Goal: Task Accomplishment & Management: Complete application form

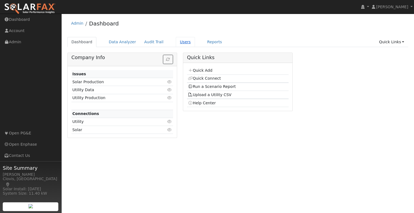
click at [183, 44] on link "Users" at bounding box center [185, 42] width 19 height 10
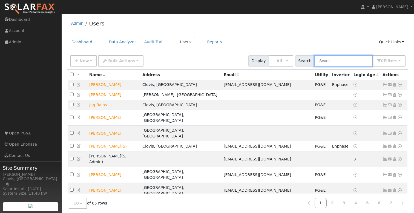
click at [346, 60] on input "text" at bounding box center [343, 60] width 58 height 11
type input "giampao"
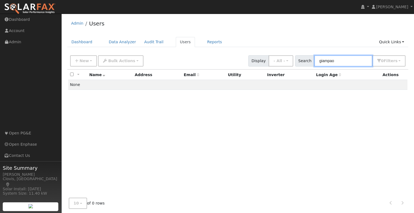
drag, startPoint x: 353, startPoint y: 61, endPoint x: 302, endPoint y: 61, distance: 51.7
click at [302, 61] on div "Search giampao 0 Filter s My accounts Role Show - All - Show Leads Admin Billin…" at bounding box center [350, 60] width 112 height 11
drag, startPoint x: 243, startPoint y: 43, endPoint x: 217, endPoint y: 44, distance: 26.3
click at [243, 43] on ul "Dashboard Data Analyzer Audit Trail Users Reports Quick Links Quick Add Quick C…" at bounding box center [237, 42] width 341 height 10
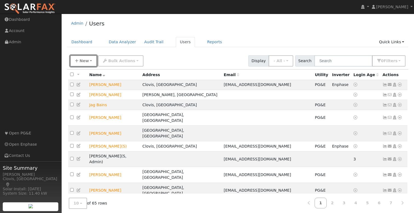
click at [78, 61] on icon "button" at bounding box center [76, 61] width 3 height 4
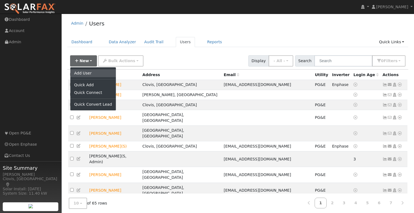
click at [95, 74] on link "Add User" at bounding box center [92, 73] width 45 height 8
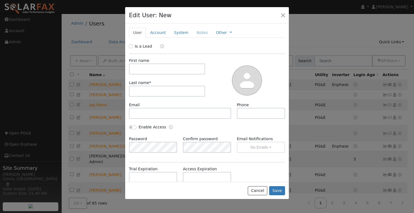
click at [135, 47] on label "Is a Lead" at bounding box center [143, 47] width 17 height 6
click at [133, 47] on input "Is a Lead" at bounding box center [131, 46] width 4 height 4
checkbox input "true"
click at [144, 68] on input "text" at bounding box center [167, 68] width 76 height 11
type input "Bob"
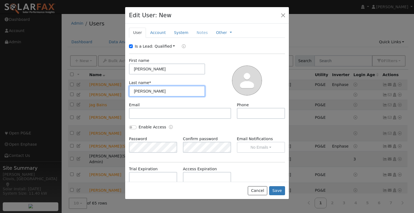
type input "Giampaoli"
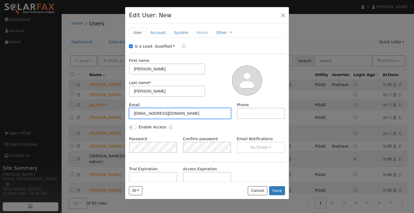
type input "bobg@liveoakfarms.com"
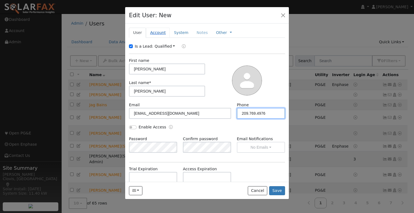
type input "209.769.4976"
click at [156, 31] on link "Account" at bounding box center [158, 33] width 24 height 10
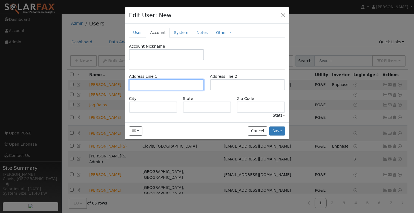
click at [136, 85] on input "text" at bounding box center [166, 84] width 75 height 11
type input "12731 East Le Grand Road"
type input "Le Grand"
type input "CA"
type input "95333"
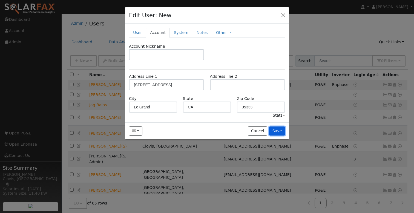
click at [279, 132] on button "Save" at bounding box center [277, 130] width 16 height 9
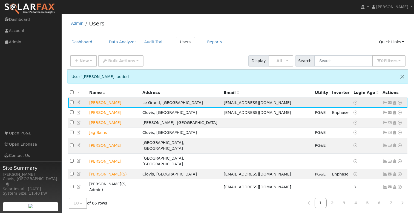
click at [399, 103] on icon at bounding box center [399, 103] width 5 height 4
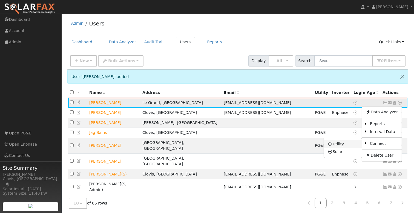
click at [342, 144] on link "Utility" at bounding box center [343, 144] width 38 height 8
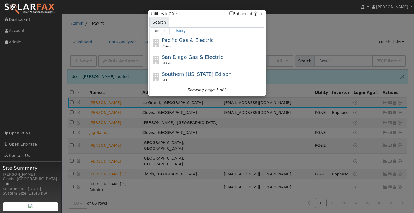
click at [193, 41] on span "Pacific Gas & Electric" at bounding box center [188, 40] width 52 height 6
